Goal: Task Accomplishment & Management: Complete application form

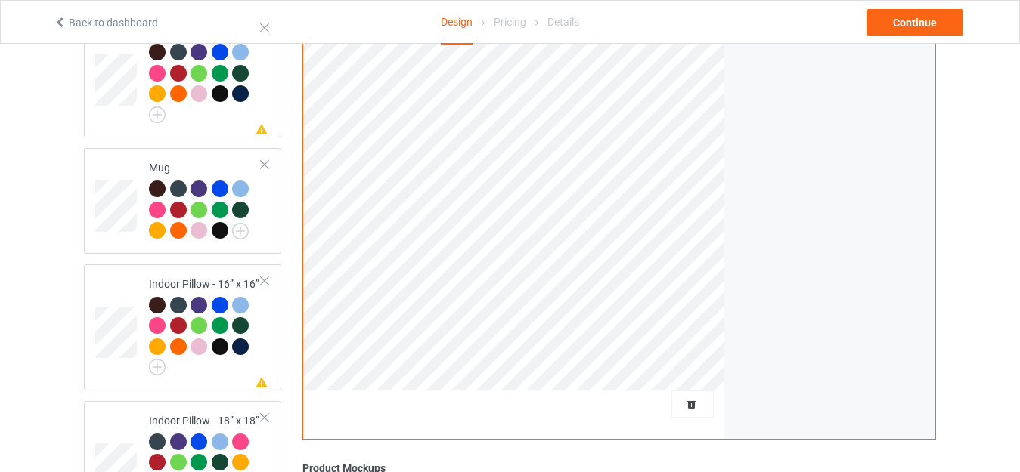
scroll to position [1285, 0]
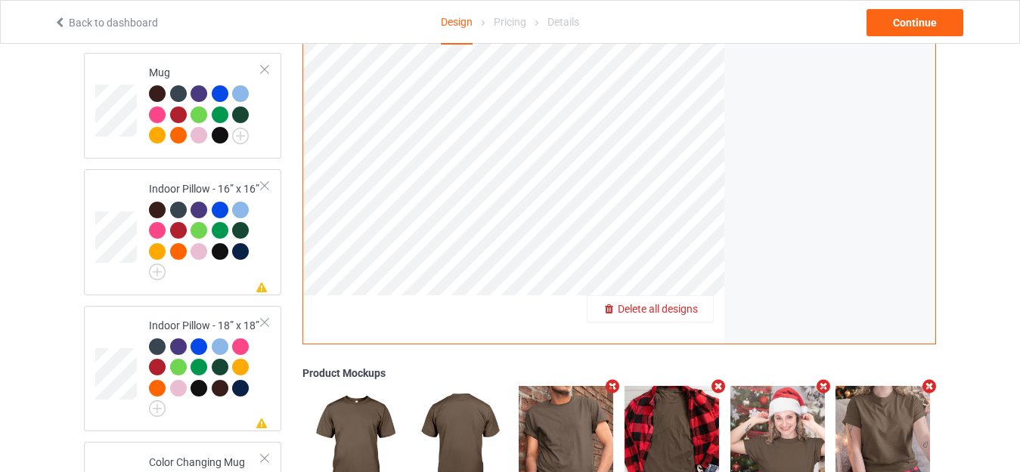
click at [680, 303] on span "Delete all designs" at bounding box center [658, 309] width 80 height 12
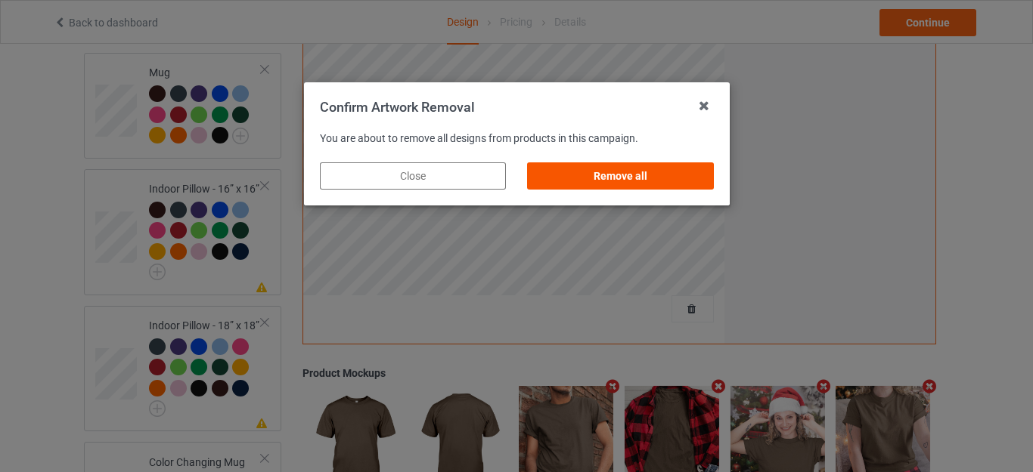
click at [621, 178] on div "Remove all" at bounding box center [620, 176] width 186 height 27
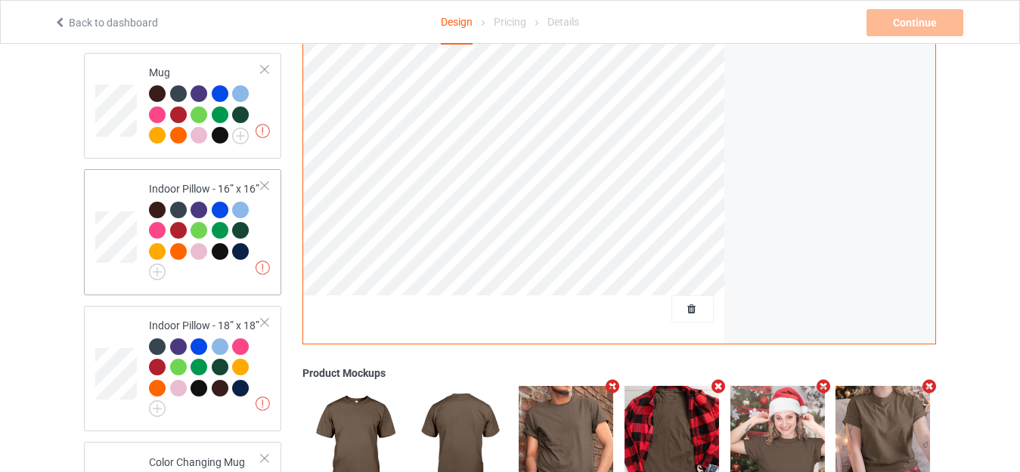
click at [265, 181] on div at bounding box center [264, 186] width 11 height 11
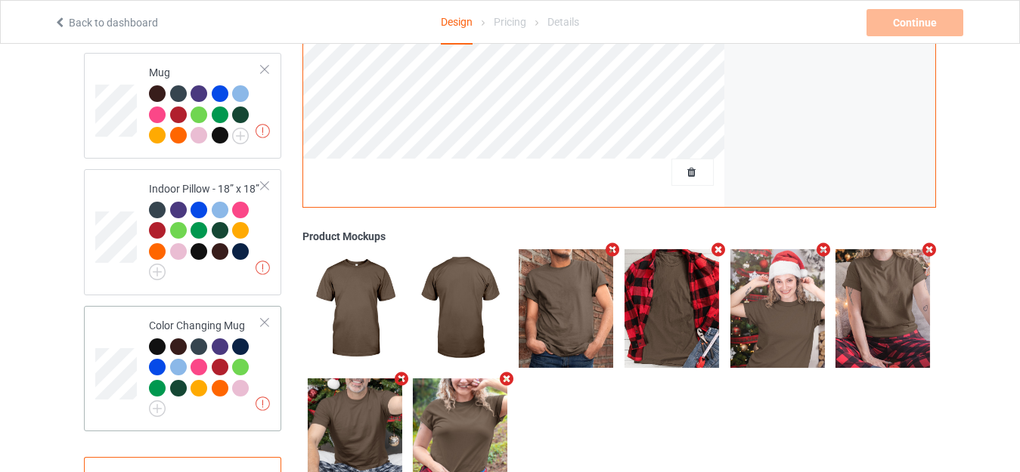
click at [262, 318] on div at bounding box center [264, 323] width 11 height 11
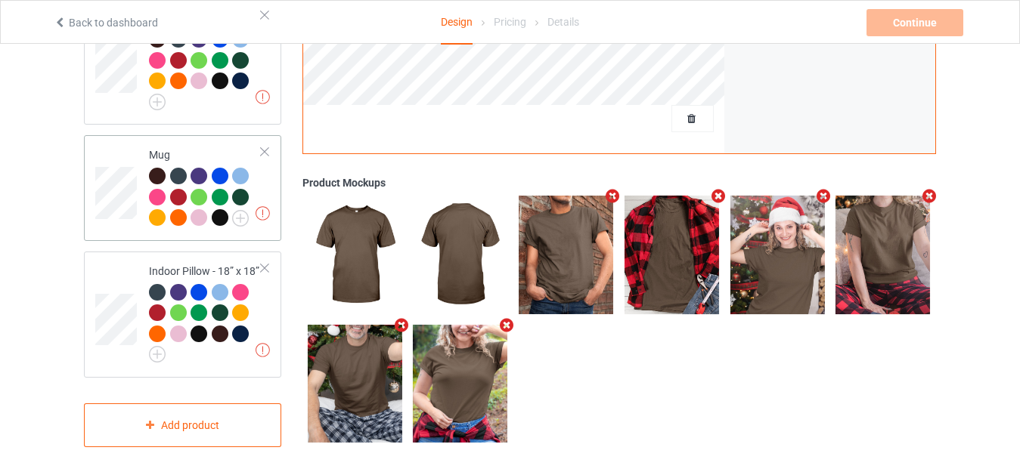
click at [261, 147] on div at bounding box center [264, 152] width 11 height 11
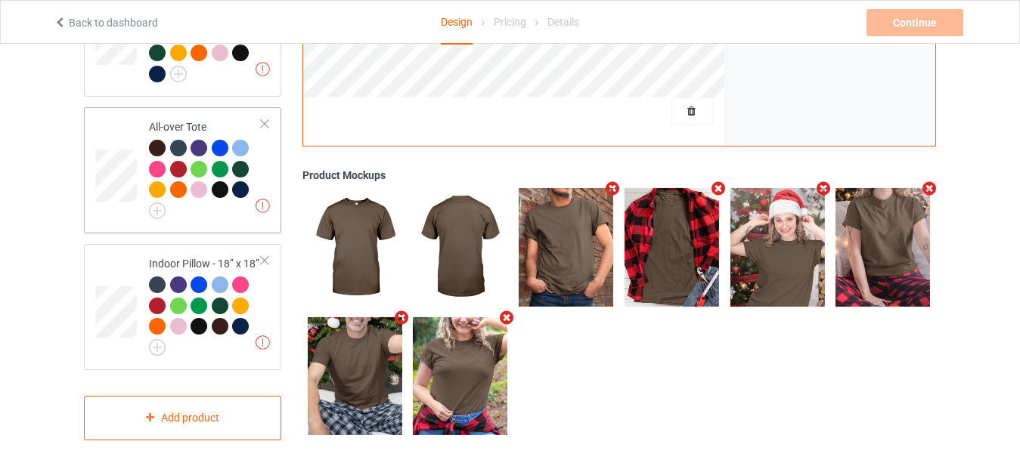
scroll to position [1086, 0]
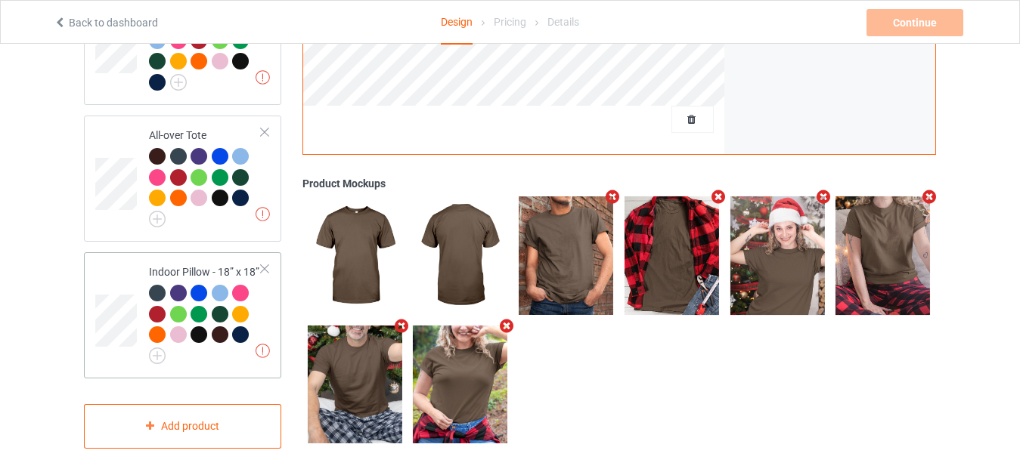
click at [262, 264] on div at bounding box center [264, 269] width 11 height 11
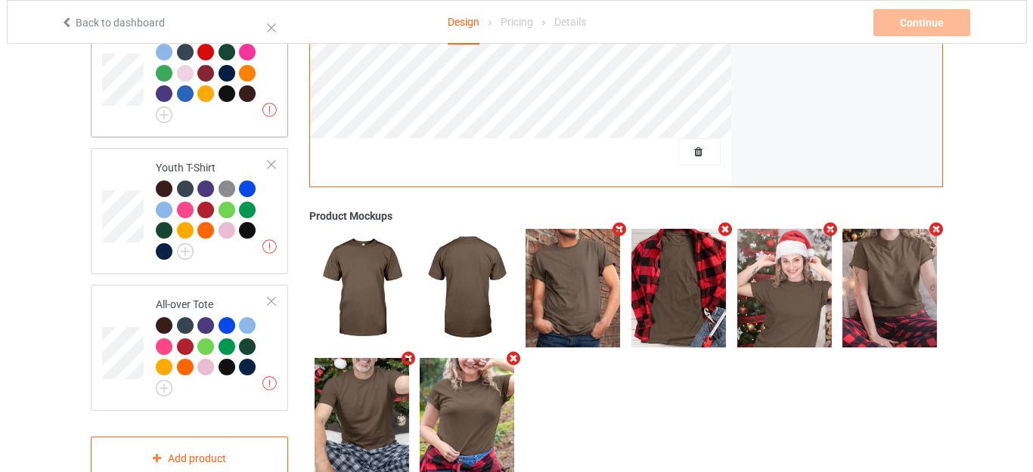
scroll to position [948, 0]
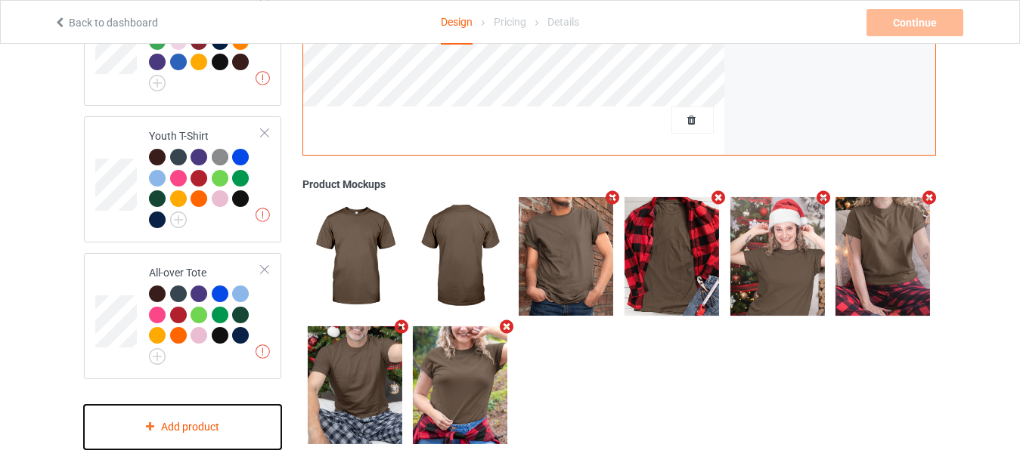
click at [163, 414] on div "Add product" at bounding box center [182, 427] width 197 height 45
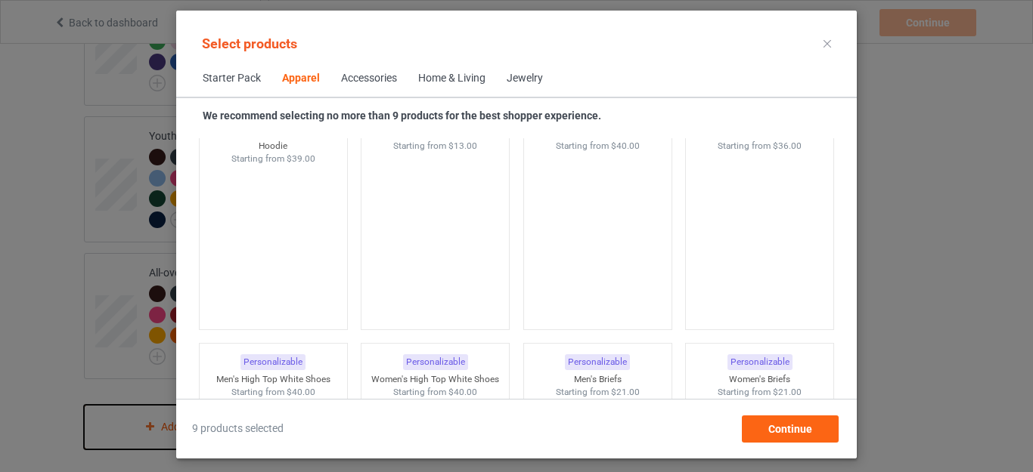
scroll to position [1244, 0]
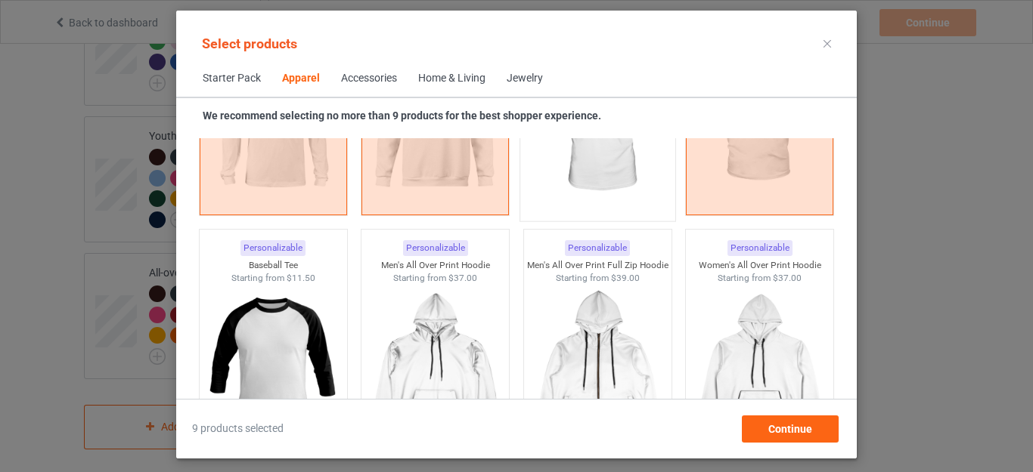
click at [618, 164] on img at bounding box center [597, 125] width 142 height 178
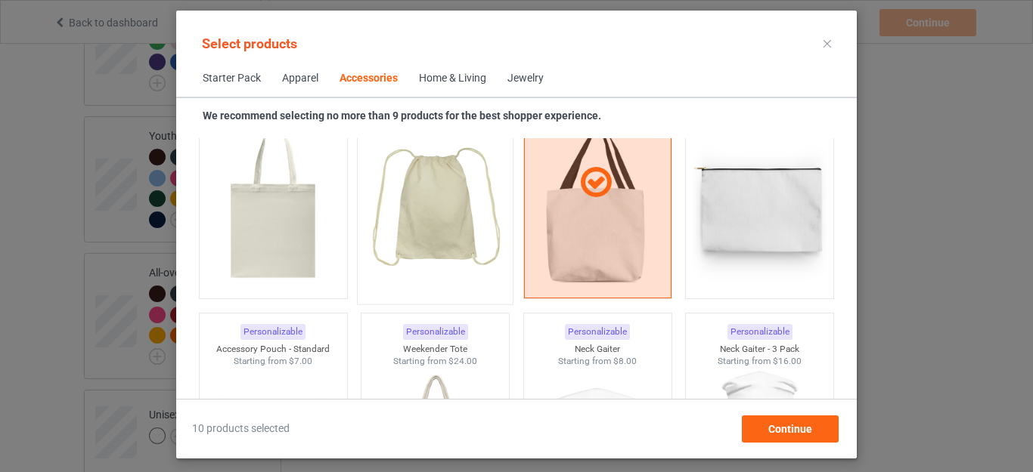
scroll to position [4646, 0]
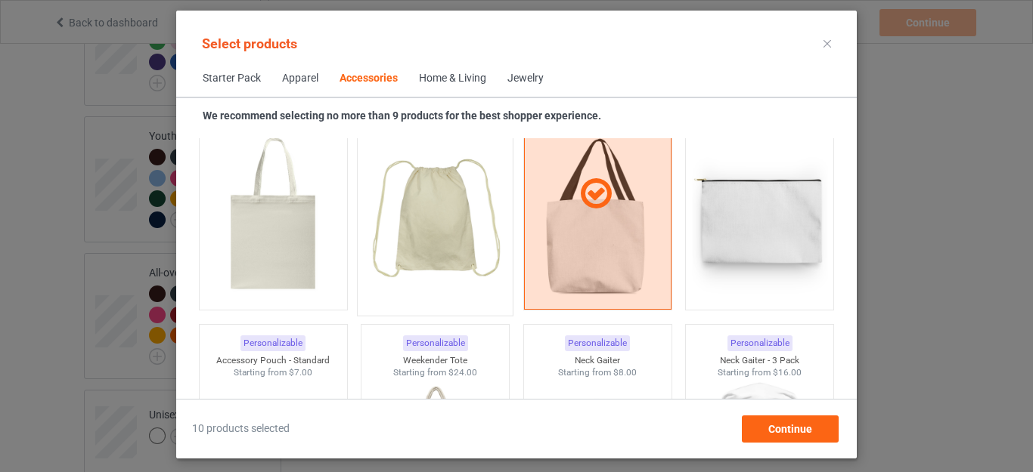
click at [411, 228] on img at bounding box center [435, 219] width 142 height 178
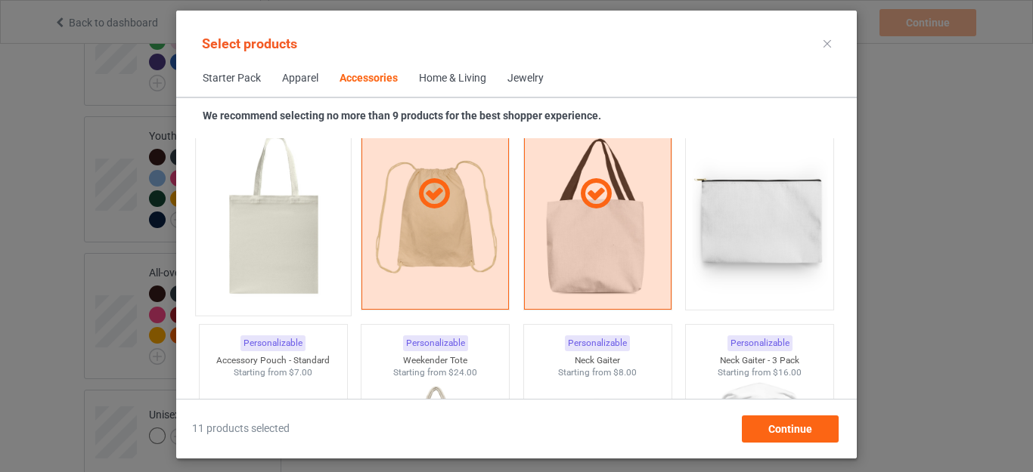
click at [296, 228] on img at bounding box center [273, 219] width 142 height 178
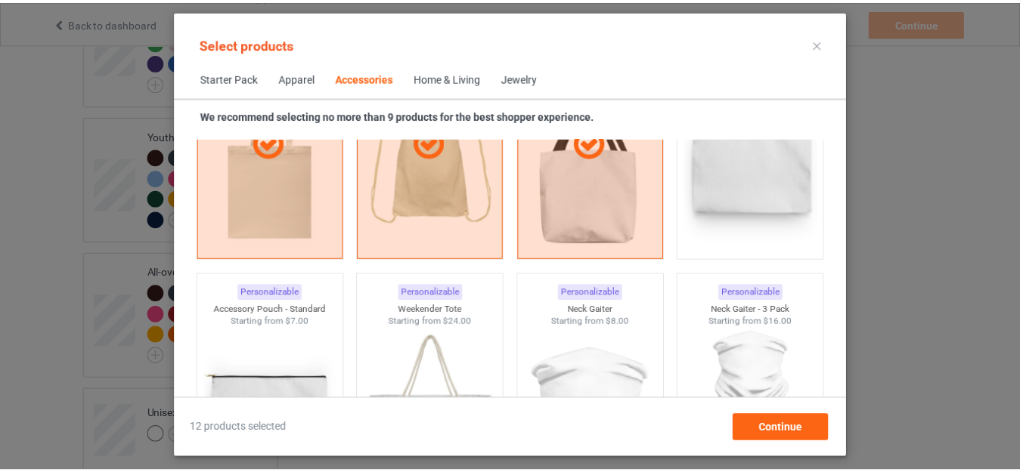
scroll to position [4721, 0]
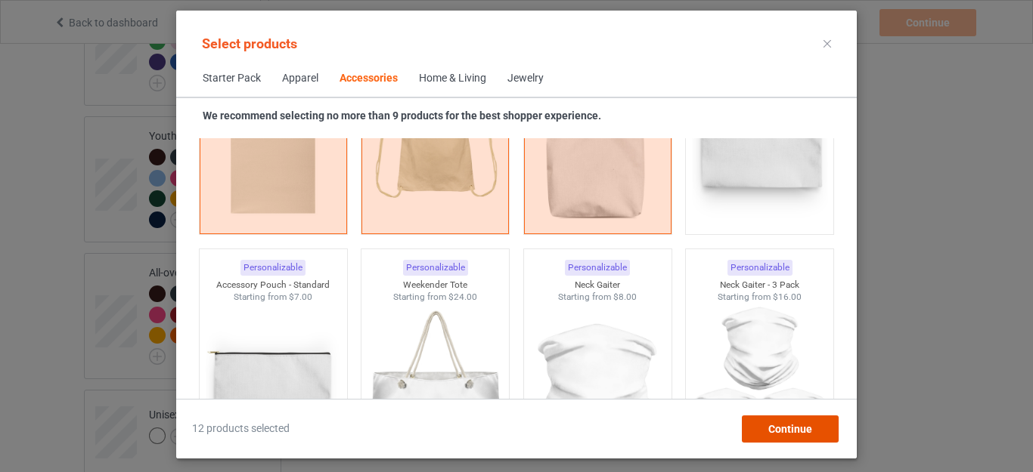
click at [785, 422] on div "Continue" at bounding box center [790, 429] width 97 height 27
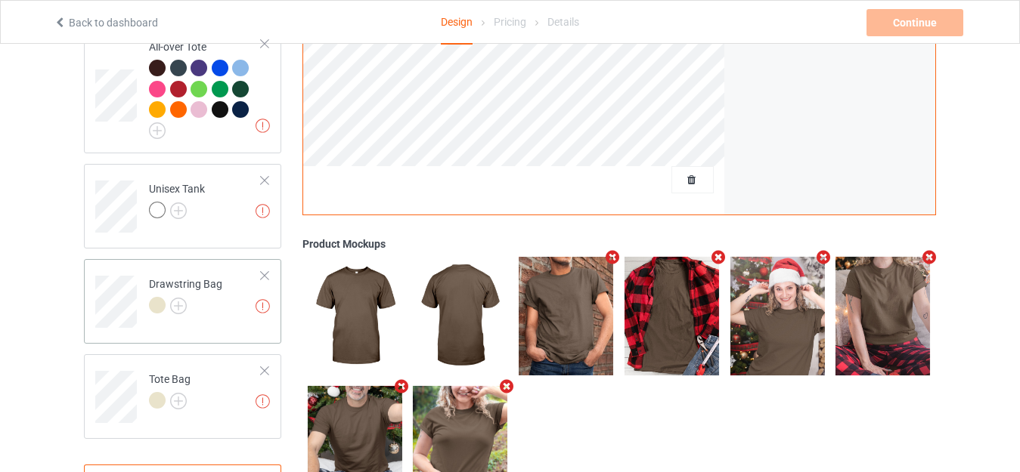
scroll to position [1175, 0]
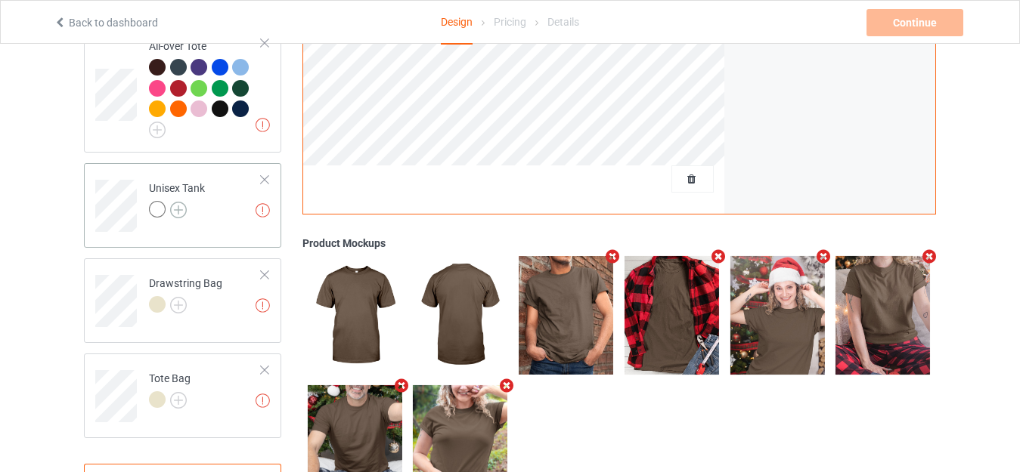
click at [181, 202] on img at bounding box center [178, 210] width 17 height 17
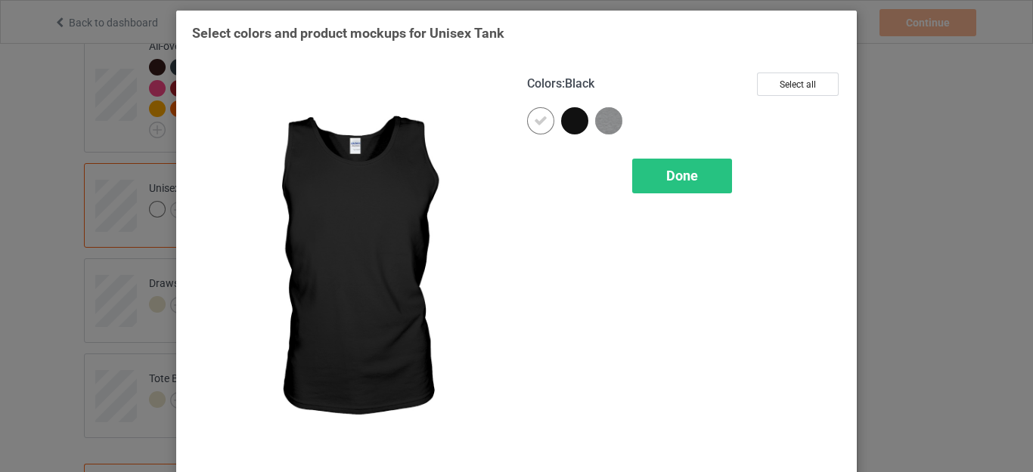
click at [561, 125] on div at bounding box center [574, 120] width 27 height 27
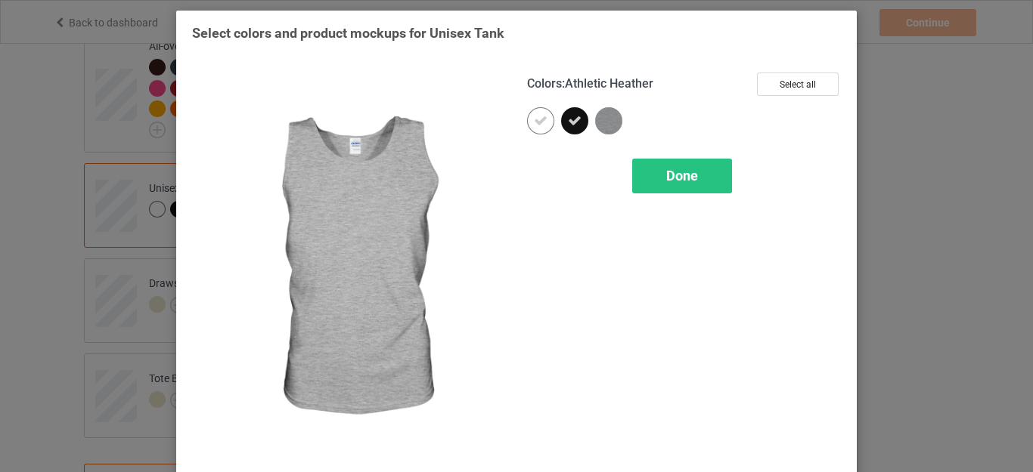
click at [606, 119] on img at bounding box center [608, 120] width 27 height 27
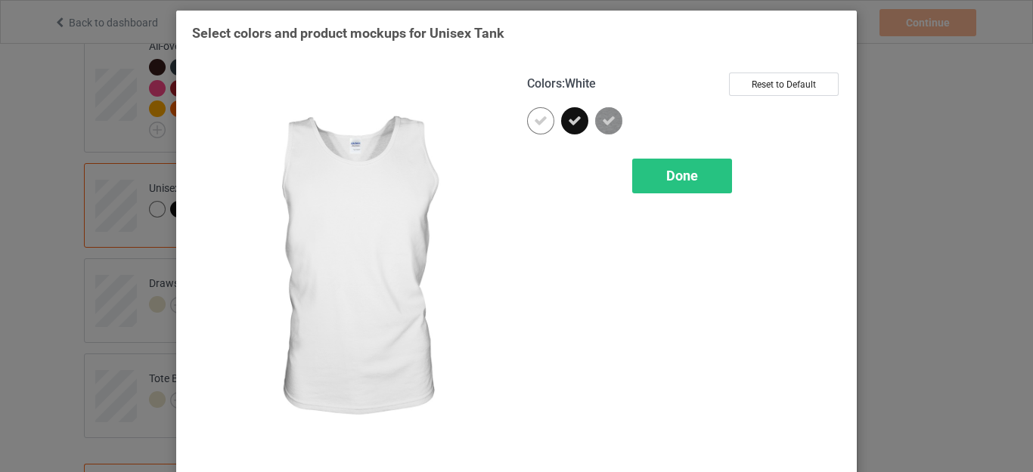
click at [541, 123] on icon at bounding box center [541, 121] width 14 height 14
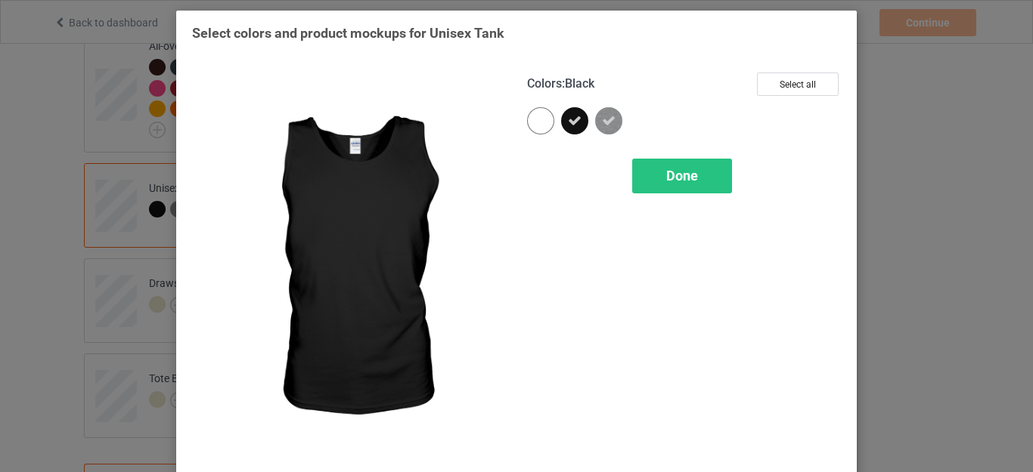
drag, startPoint x: 655, startPoint y: 172, endPoint x: 615, endPoint y: 175, distance: 39.5
click at [655, 172] on div "Done" at bounding box center [682, 176] width 100 height 35
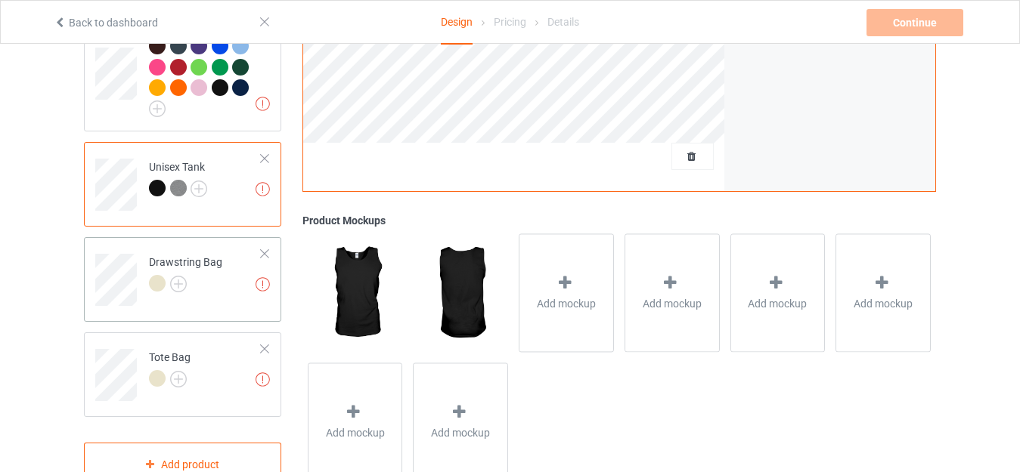
scroll to position [1234, 0]
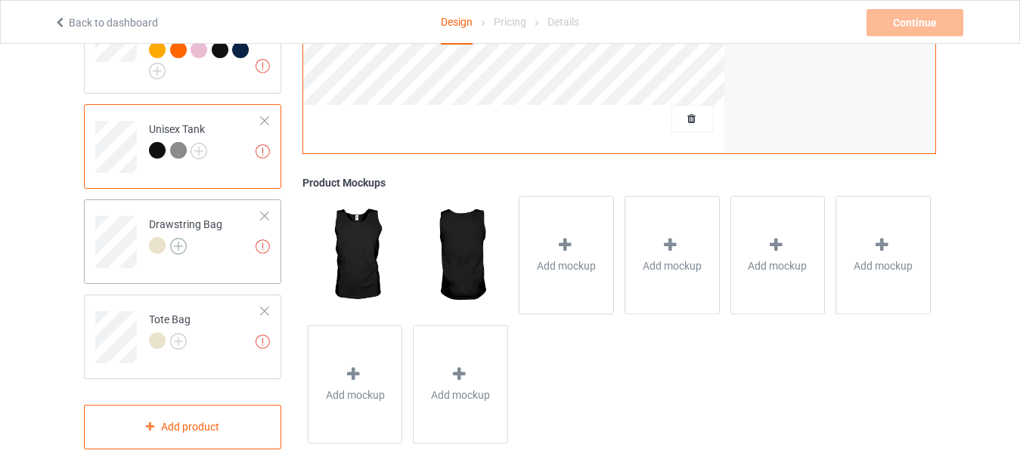
click at [176, 244] on img at bounding box center [178, 246] width 17 height 17
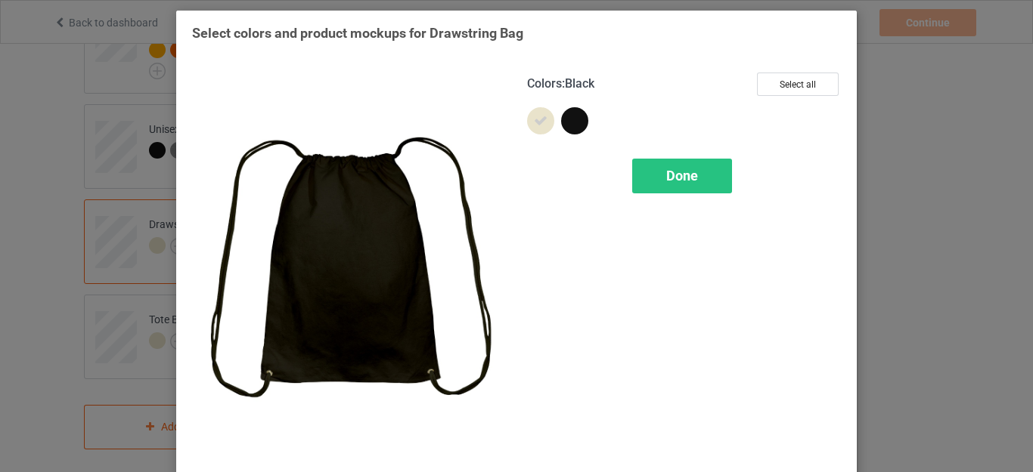
click at [565, 120] on div at bounding box center [574, 120] width 27 height 27
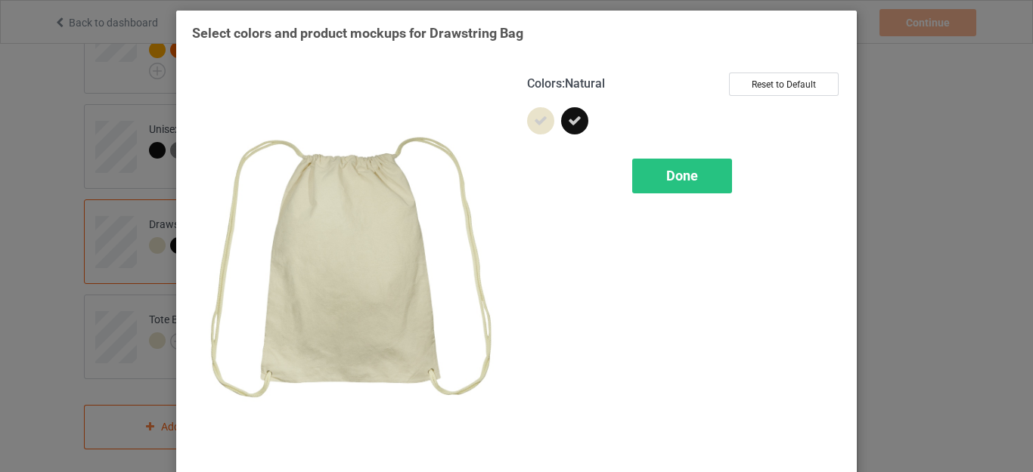
click at [534, 125] on icon at bounding box center [541, 121] width 14 height 14
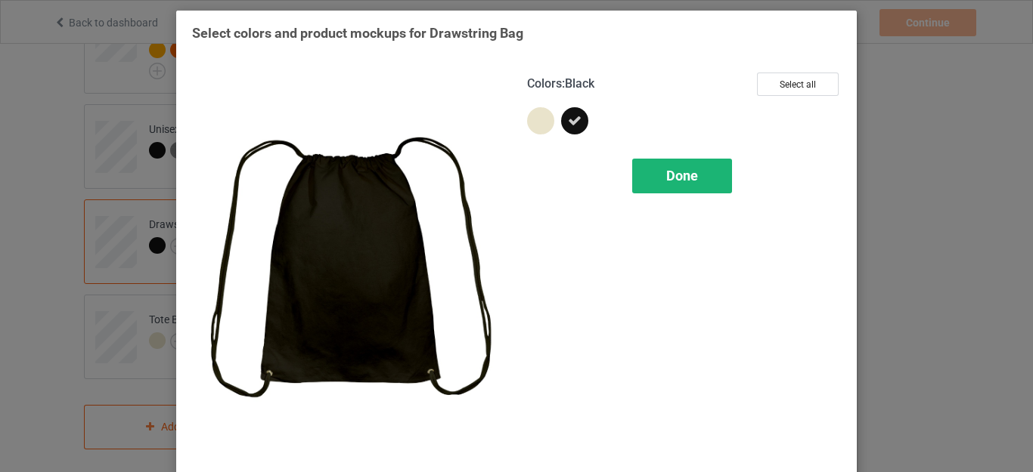
click at [684, 172] on span "Done" at bounding box center [682, 176] width 32 height 16
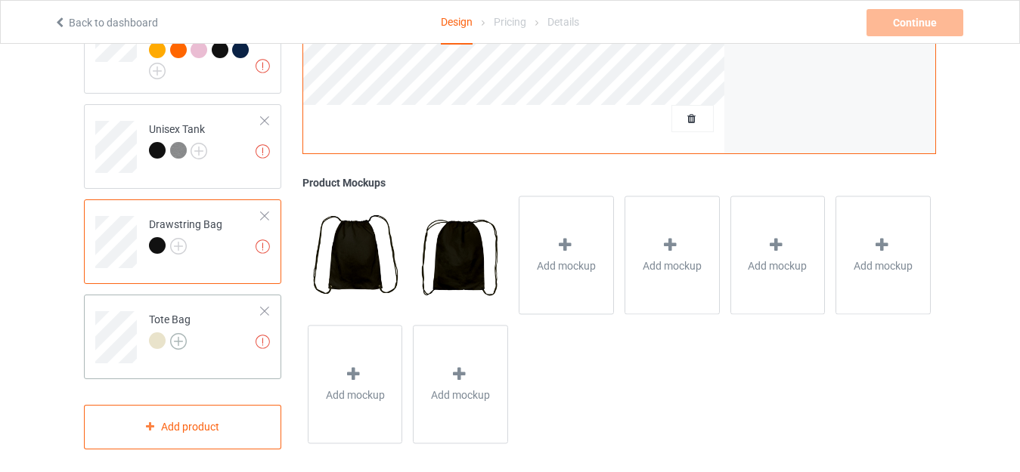
click at [172, 333] on img at bounding box center [178, 341] width 17 height 17
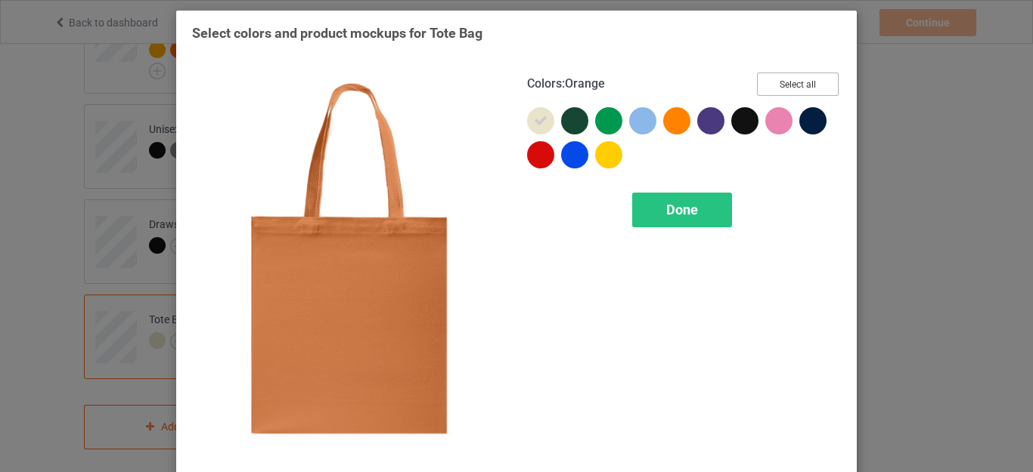
click at [776, 85] on button "Select all" at bounding box center [798, 84] width 82 height 23
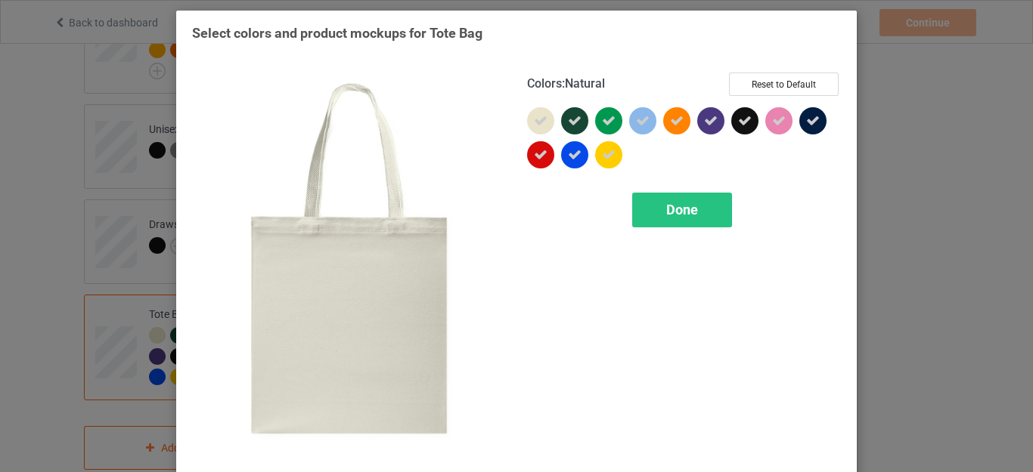
click at [534, 122] on icon at bounding box center [541, 121] width 14 height 14
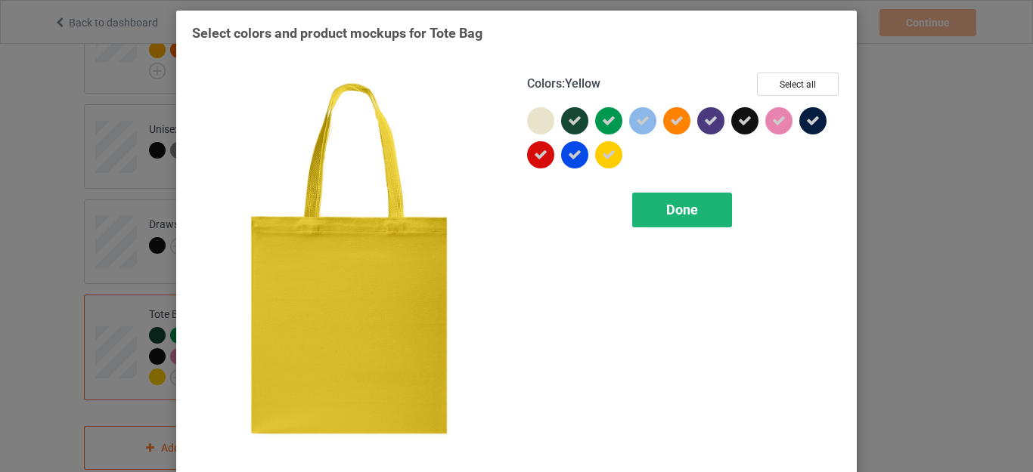
click at [670, 204] on span "Done" at bounding box center [682, 210] width 32 height 16
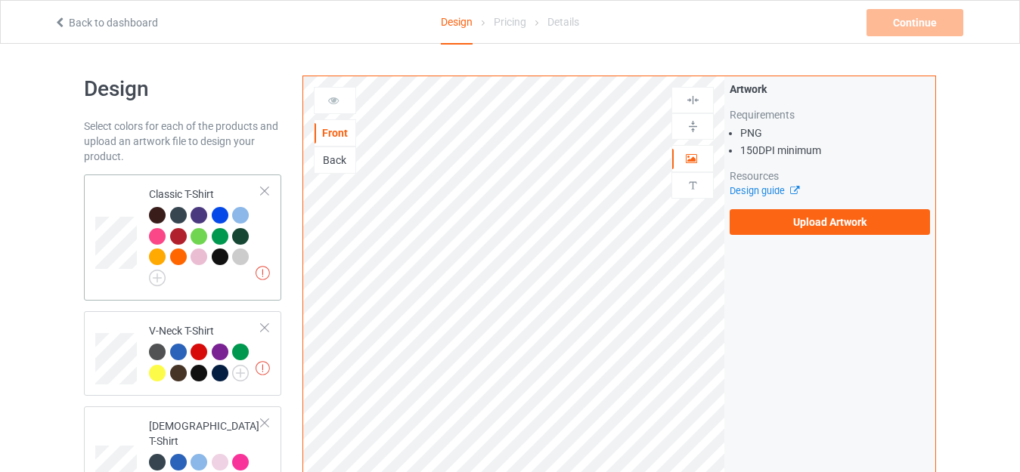
click at [177, 181] on td "Missing artworks Classic T-Shirt" at bounding box center [205, 238] width 129 height 114
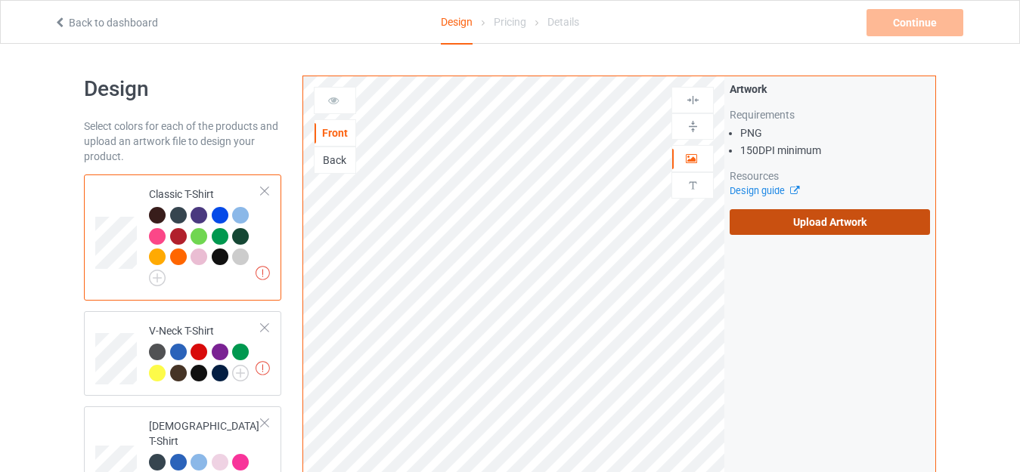
click at [812, 225] on label "Upload Artwork" at bounding box center [830, 222] width 200 height 26
click at [0, 0] on input "Upload Artwork" at bounding box center [0, 0] width 0 height 0
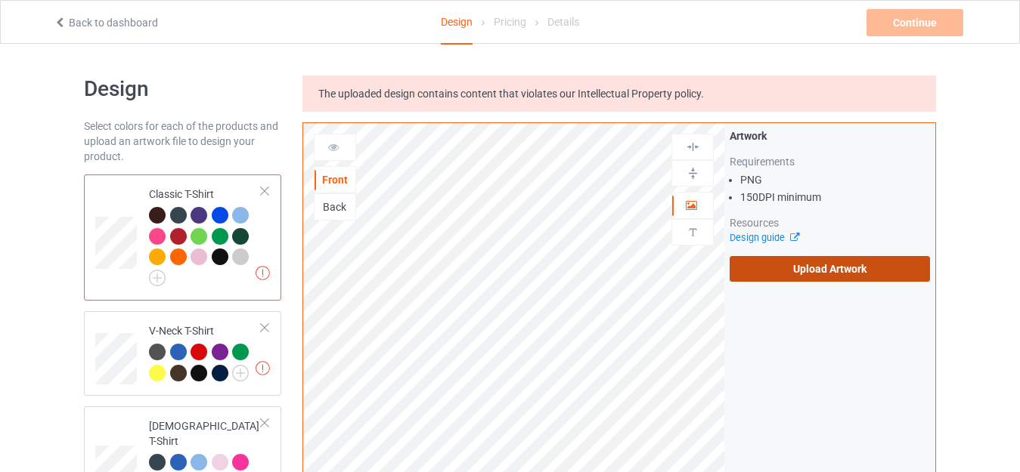
click at [808, 269] on label "Upload Artwork" at bounding box center [830, 269] width 200 height 26
click at [0, 0] on input "Upload Artwork" at bounding box center [0, 0] width 0 height 0
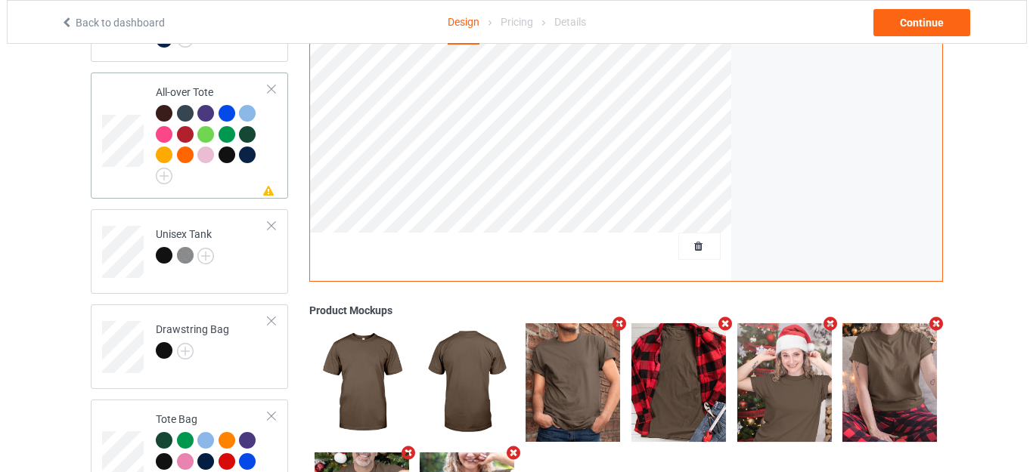
scroll to position [1256, 0]
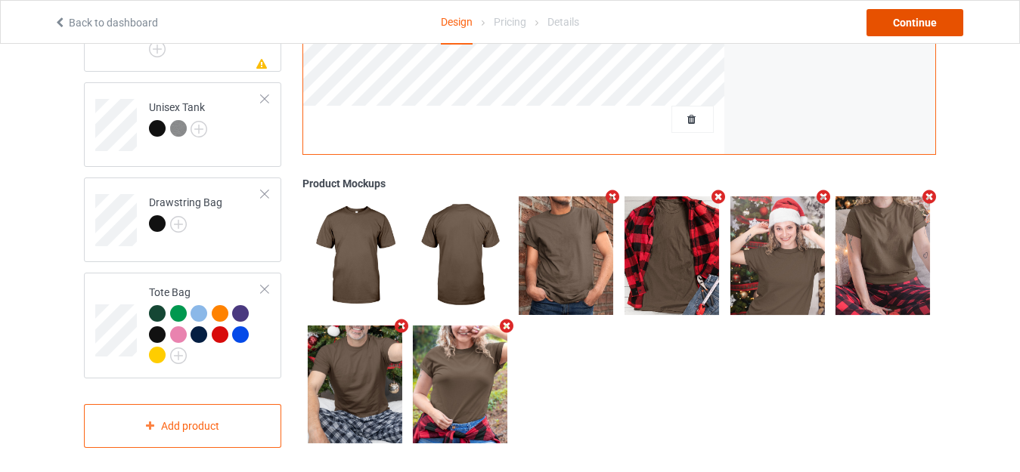
click at [907, 26] on div "Continue" at bounding box center [914, 22] width 97 height 27
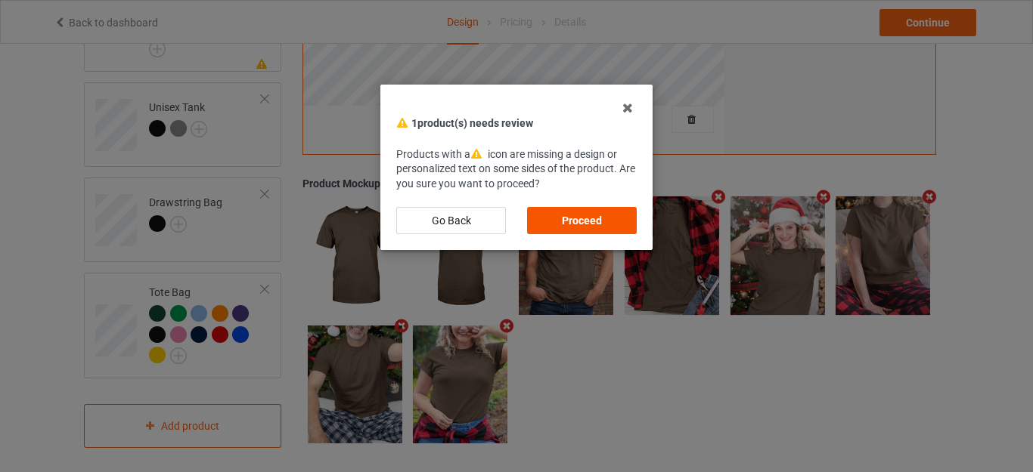
click at [590, 215] on div "Proceed" at bounding box center [582, 220] width 110 height 27
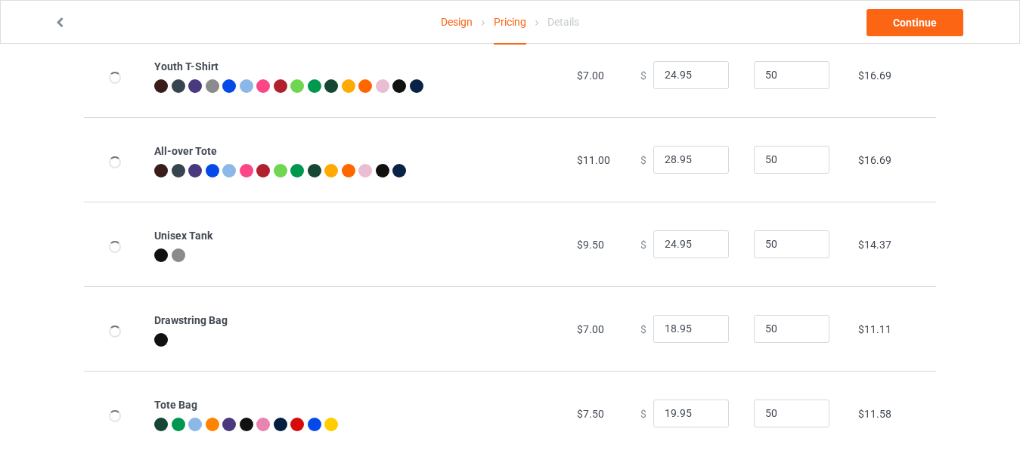
scroll to position [724, 0]
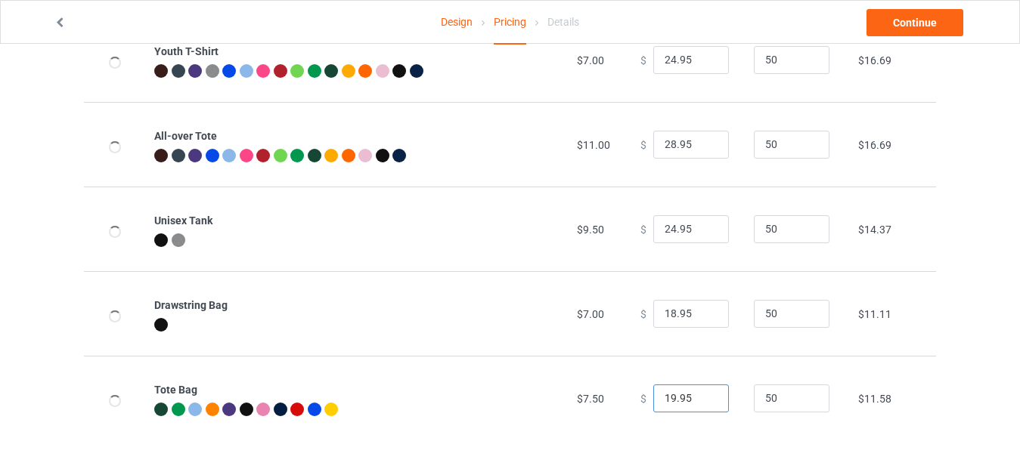
drag, startPoint x: 666, startPoint y: 397, endPoint x: 619, endPoint y: 395, distance: 46.9
click at [619, 395] on tr "Tote Bag $7.50 $ 19.95 50 $11.58" at bounding box center [510, 398] width 852 height 85
type input "23.95"
drag, startPoint x: 665, startPoint y: 309, endPoint x: 637, endPoint y: 311, distance: 28.8
click at [640, 311] on div "$ 18.95" at bounding box center [688, 314] width 97 height 29
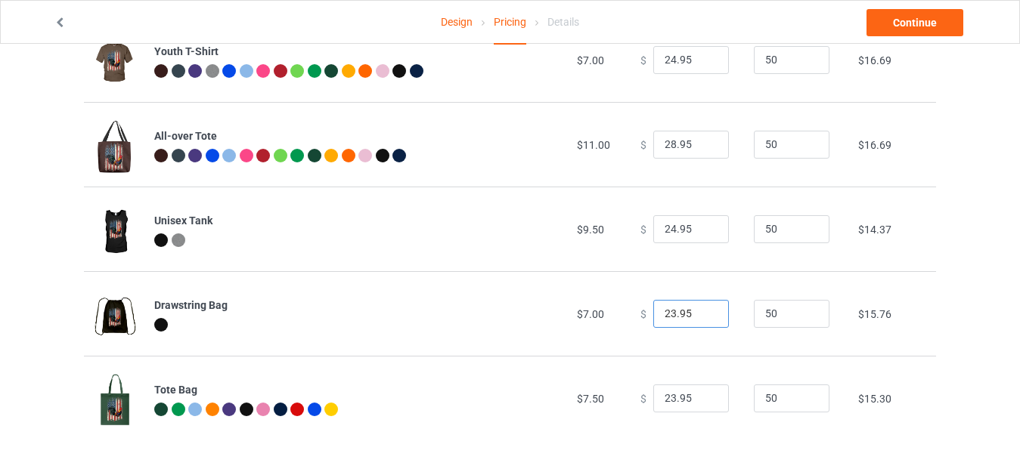
type input "23.95"
click at [667, 222] on input "24.95" at bounding box center [691, 229] width 76 height 29
type input "25.95"
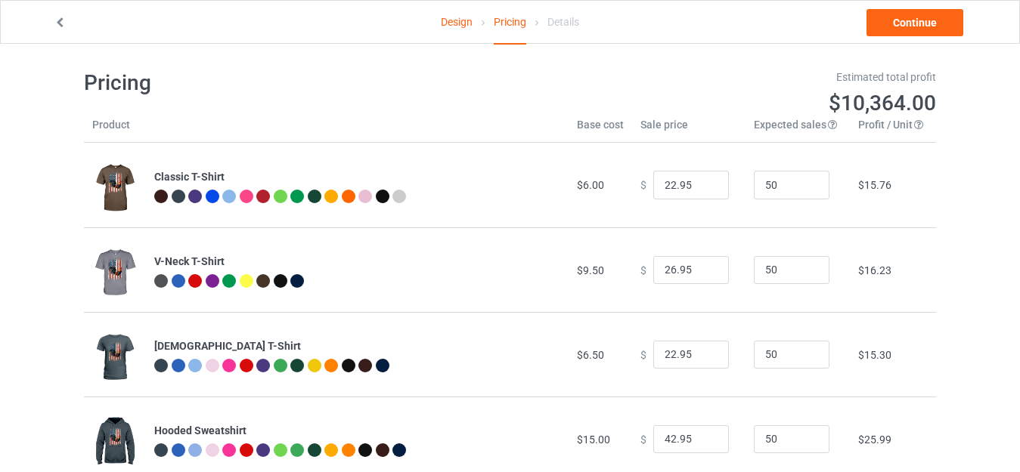
scroll to position [0, 0]
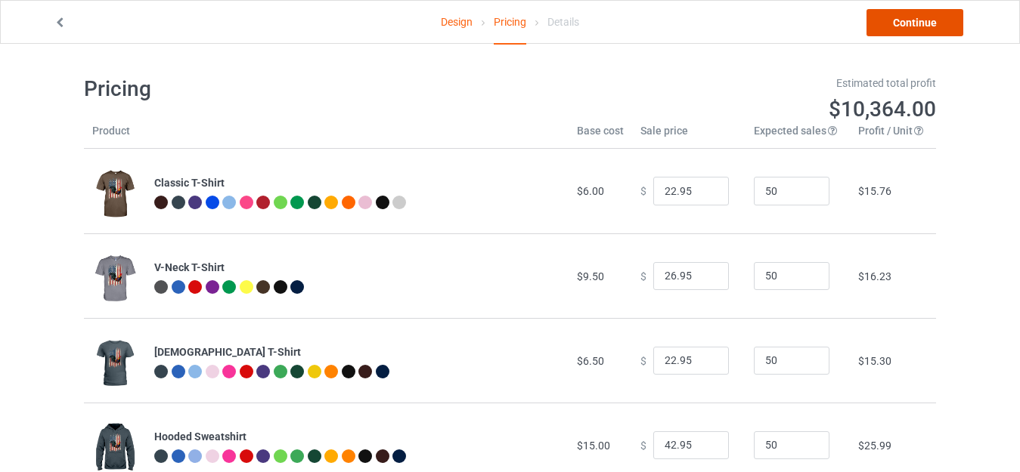
click at [916, 21] on link "Continue" at bounding box center [914, 22] width 97 height 27
click at [916, 44] on body "Design Pricing Details Continue Pricing Estimated total profit $10,364.00 Produ…" at bounding box center [510, 280] width 1020 height 472
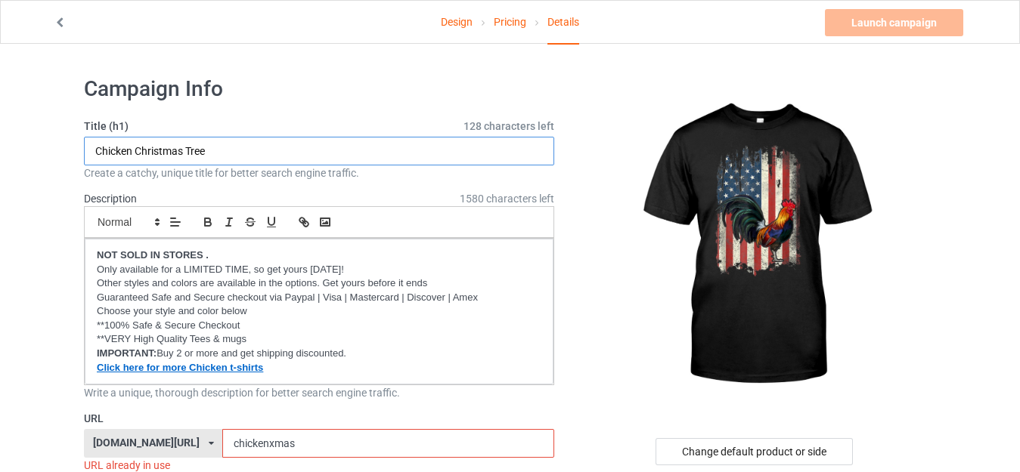
click at [213, 146] on input "Chicken Christmas Tree" at bounding box center [319, 151] width 470 height 29
paste input "American Flag Cock Fighting rooster Chicken.png"
drag, startPoint x: 306, startPoint y: 149, endPoint x: 440, endPoint y: 147, distance: 133.8
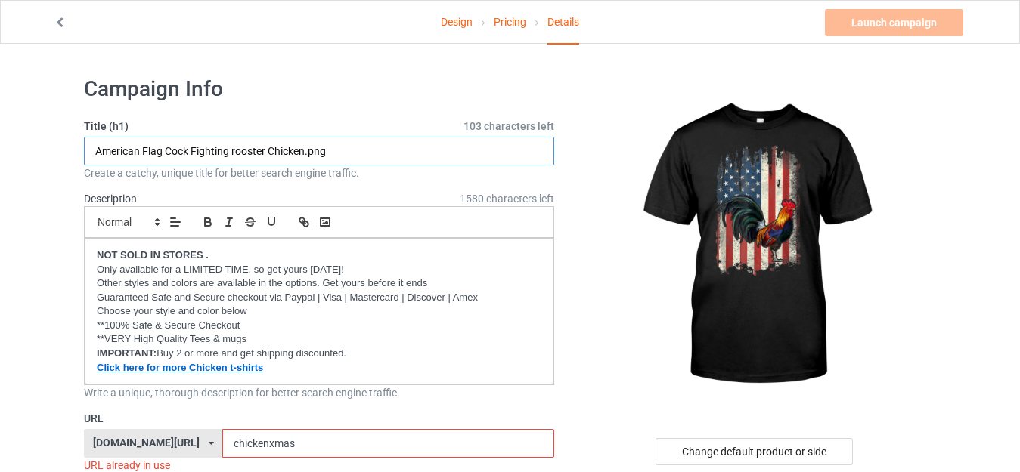
click at [440, 147] on input "American Flag Cock Fighting rooster Chicken.png" at bounding box center [319, 151] width 470 height 29
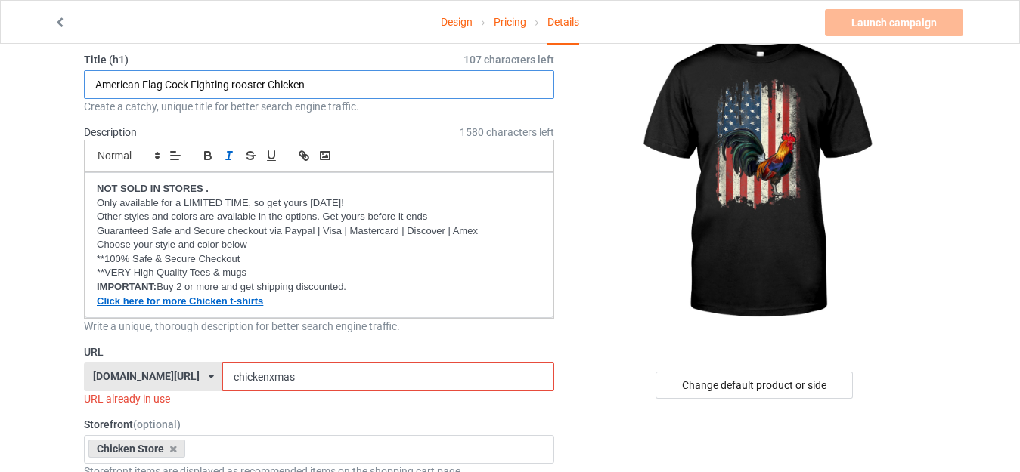
scroll to position [76, 0]
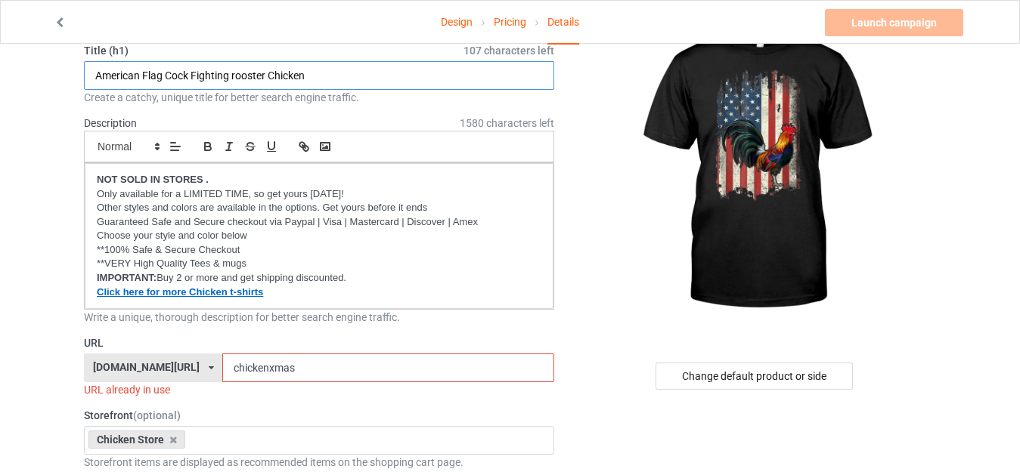
click at [124, 81] on input "American Flag Cock Fighting rooster Chicken" at bounding box center [319, 75] width 470 height 29
click at [153, 74] on input "American Flag Cock Fighting rooster Chicken" at bounding box center [319, 75] width 470 height 29
type input "American Flag Cock Fighting rooster Chicken"
click at [242, 368] on input "chickenxmas" at bounding box center [387, 368] width 331 height 29
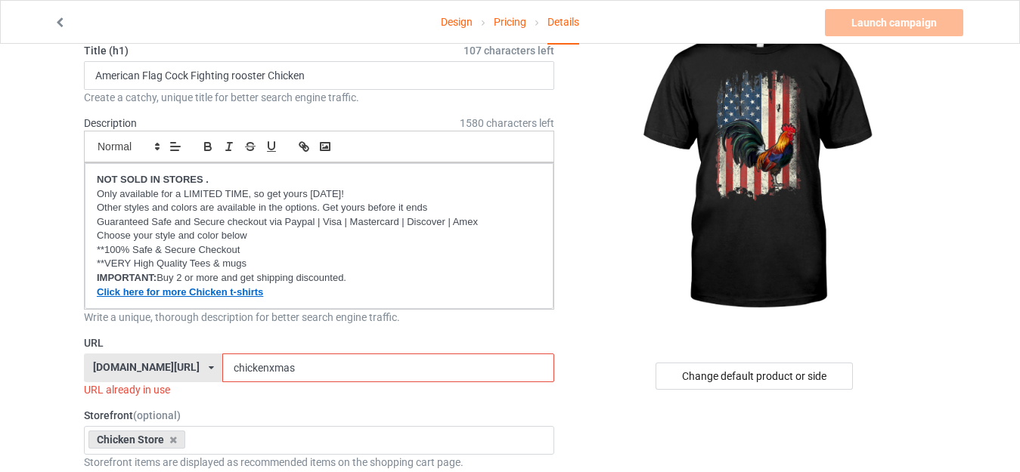
drag, startPoint x: 234, startPoint y: 367, endPoint x: 345, endPoint y: 366, distance: 111.1
click at [345, 366] on input "chickenxmas" at bounding box center [387, 368] width 331 height 29
paste input "American Flag"
click at [240, 366] on input "chickenAmerican Flag" at bounding box center [387, 368] width 331 height 29
drag, startPoint x: 283, startPoint y: 361, endPoint x: 275, endPoint y: 362, distance: 8.5
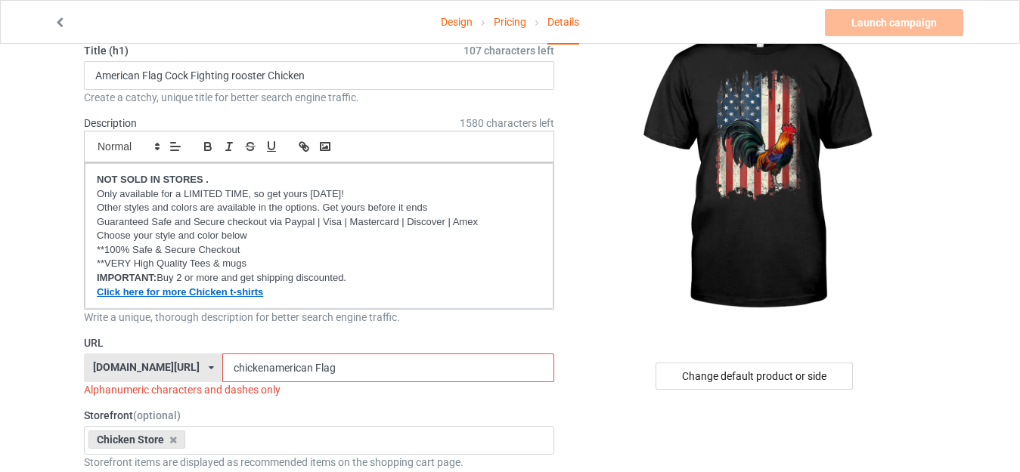
click at [275, 362] on input "chickenamerican Flag" at bounding box center [387, 368] width 331 height 29
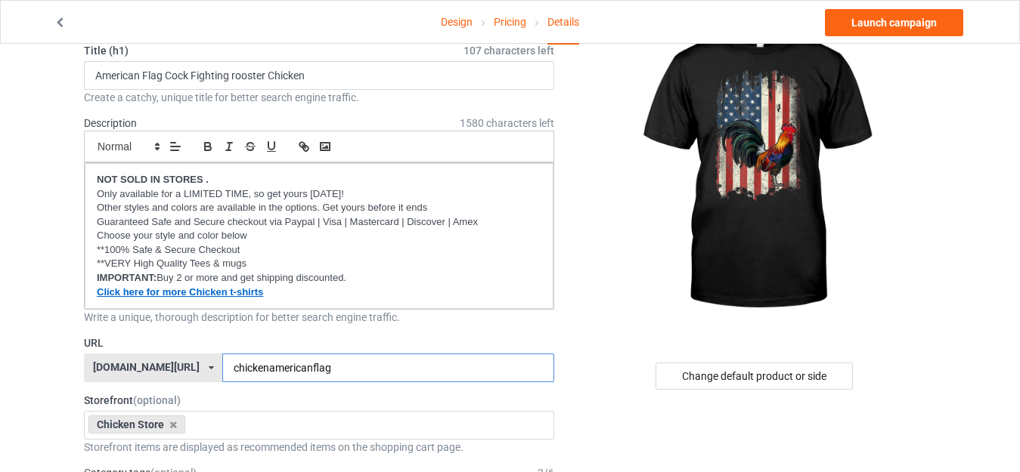
type input "chickenamericanflag"
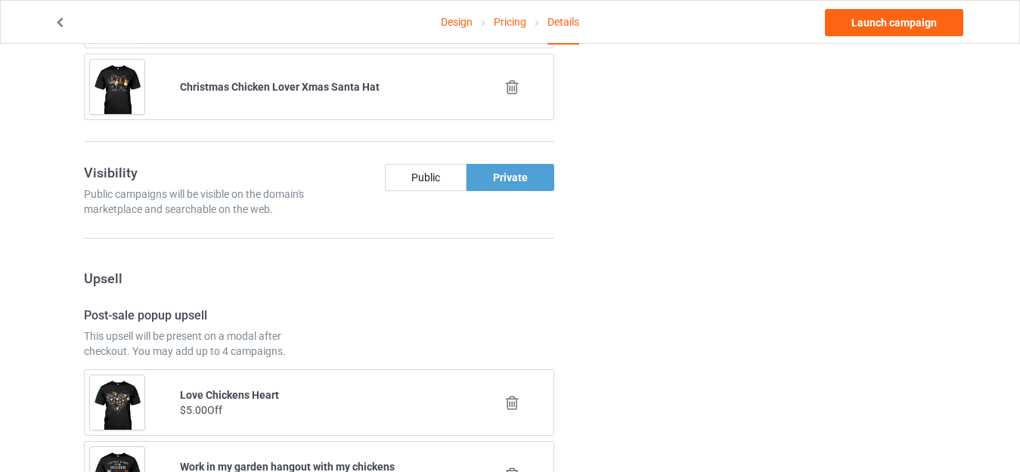
scroll to position [1210, 0]
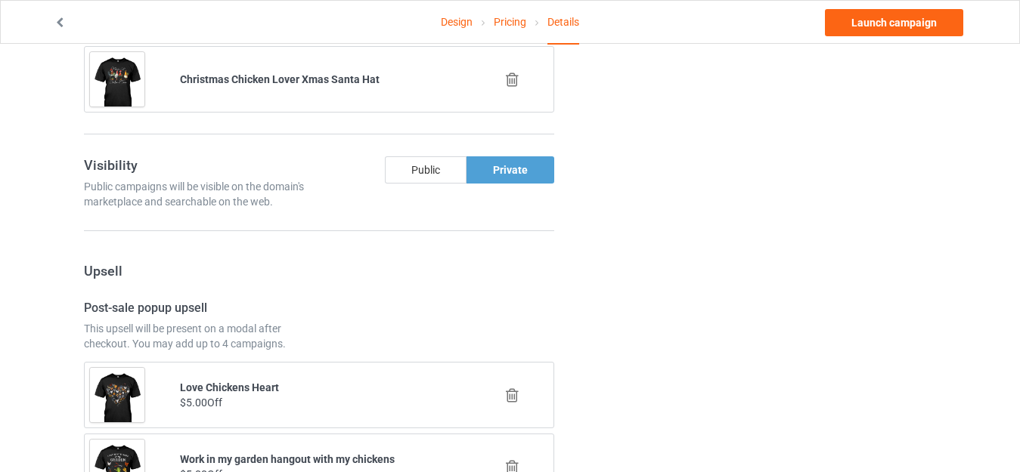
click at [434, 167] on div "Public" at bounding box center [426, 169] width 82 height 27
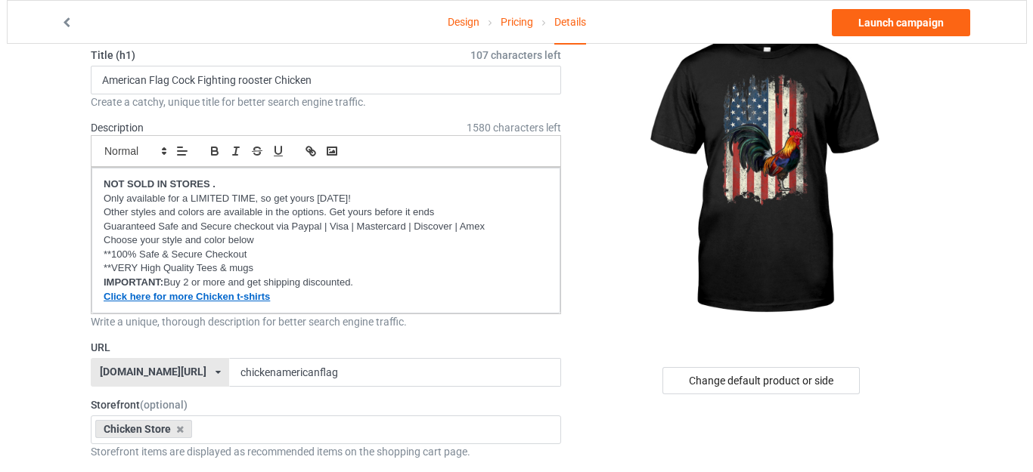
scroll to position [0, 0]
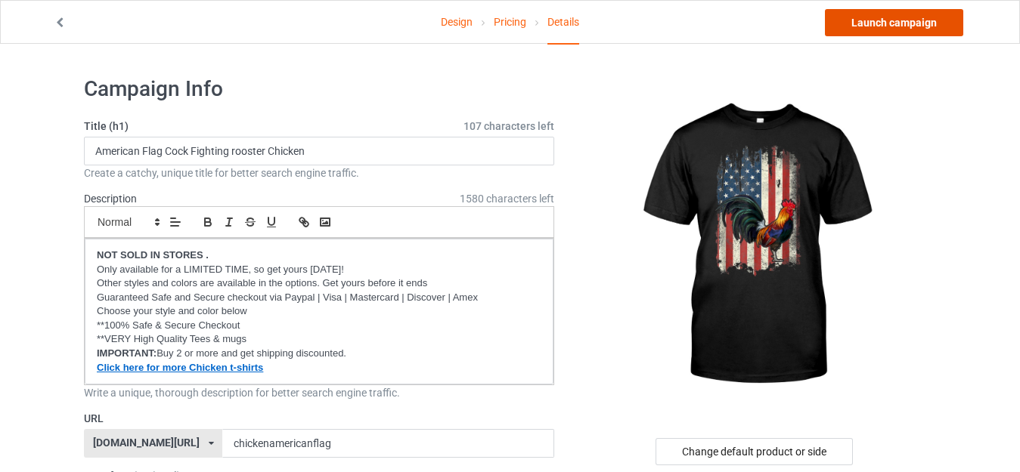
click at [890, 21] on link "Launch campaign" at bounding box center [894, 22] width 138 height 27
